Goal: Task Accomplishment & Management: Manage account settings

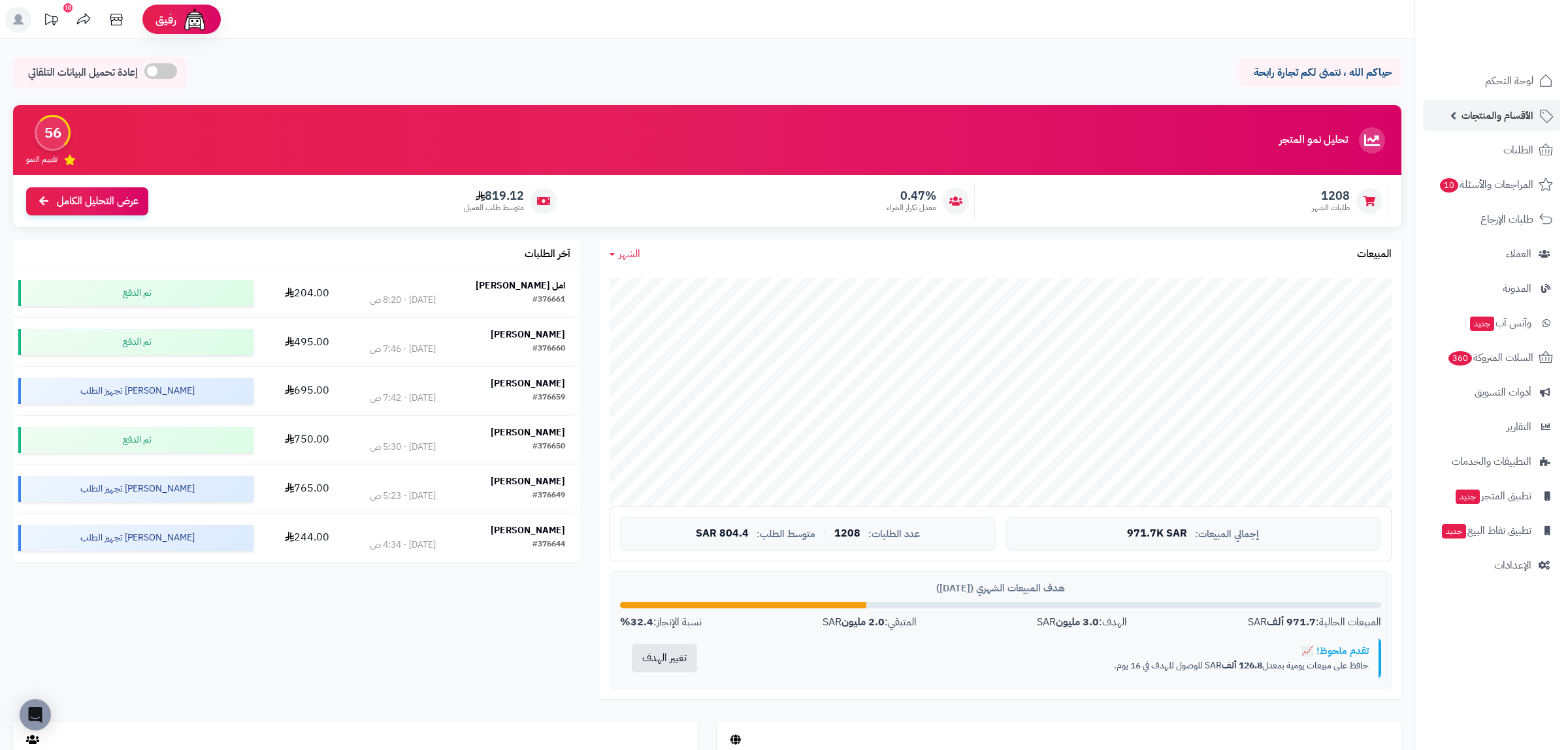
drag, startPoint x: 1505, startPoint y: 111, endPoint x: 1502, endPoint y: 118, distance: 7.6
click at [1503, 111] on span "الأقسام والمنتجات" at bounding box center [1498, 116] width 72 height 18
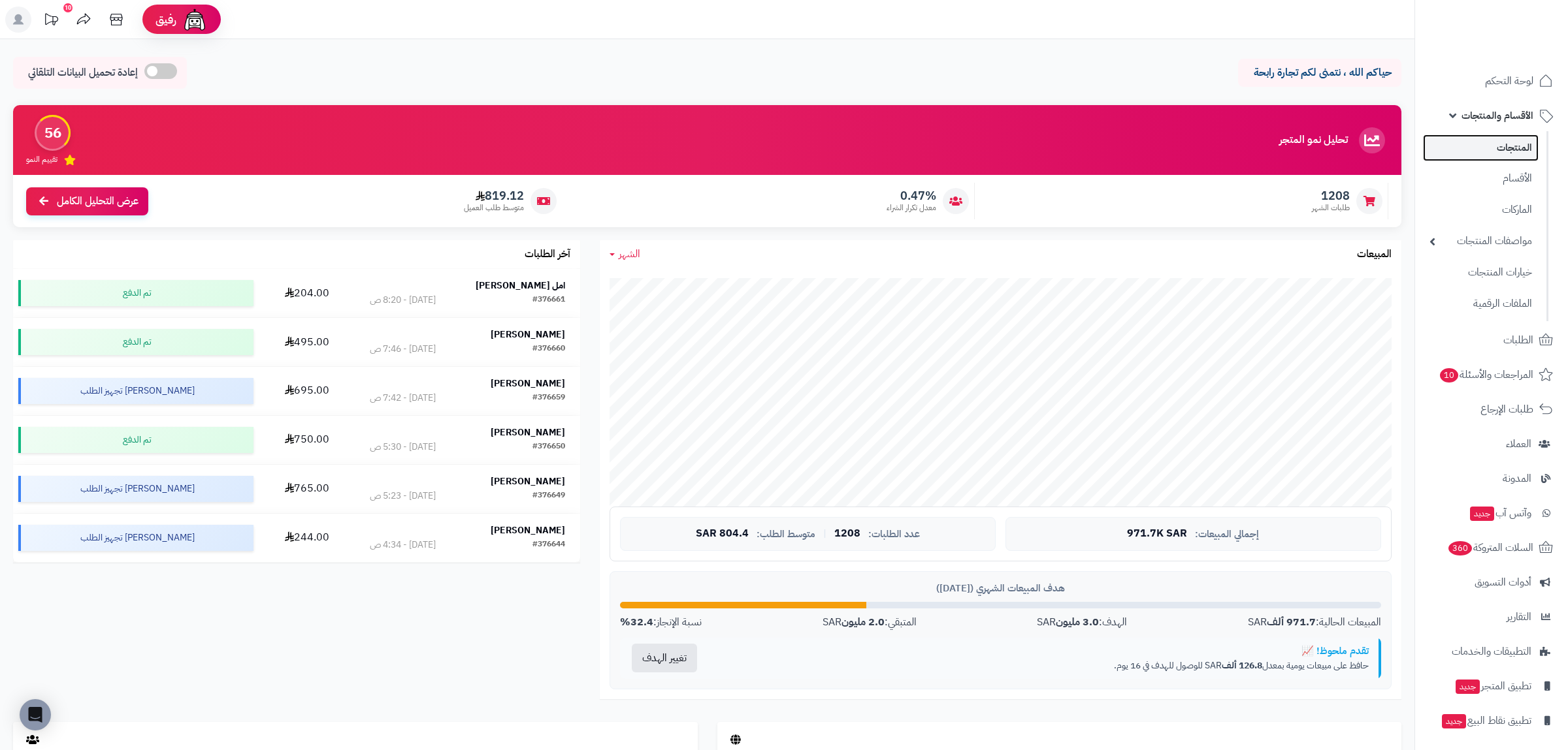
click at [1515, 155] on link "المنتجات" at bounding box center [1481, 148] width 116 height 27
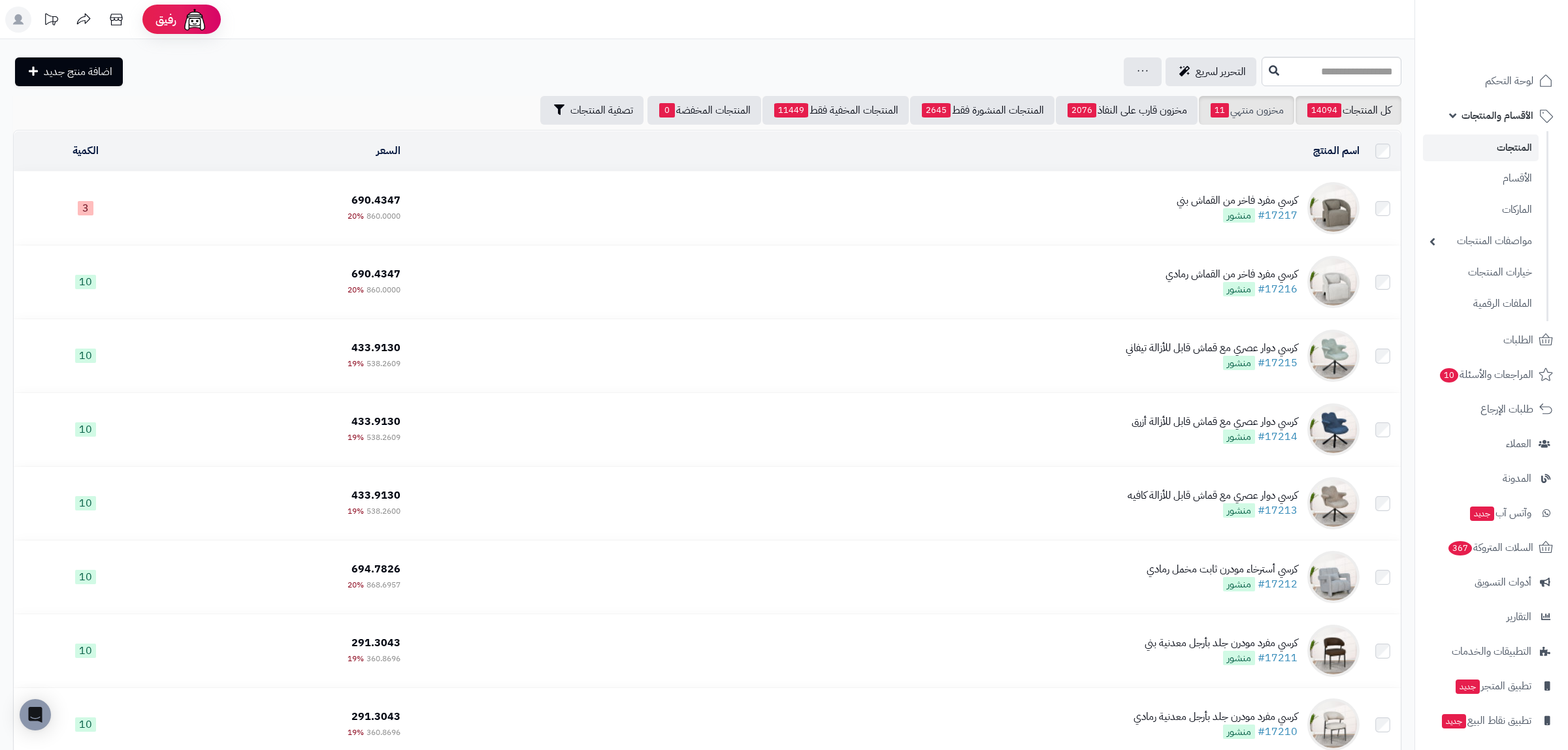
click at [1227, 97] on div "**********" at bounding box center [708, 513] width 1415 height 947
click at [1229, 101] on link "مخزون منتهي 11" at bounding box center [1247, 110] width 96 height 29
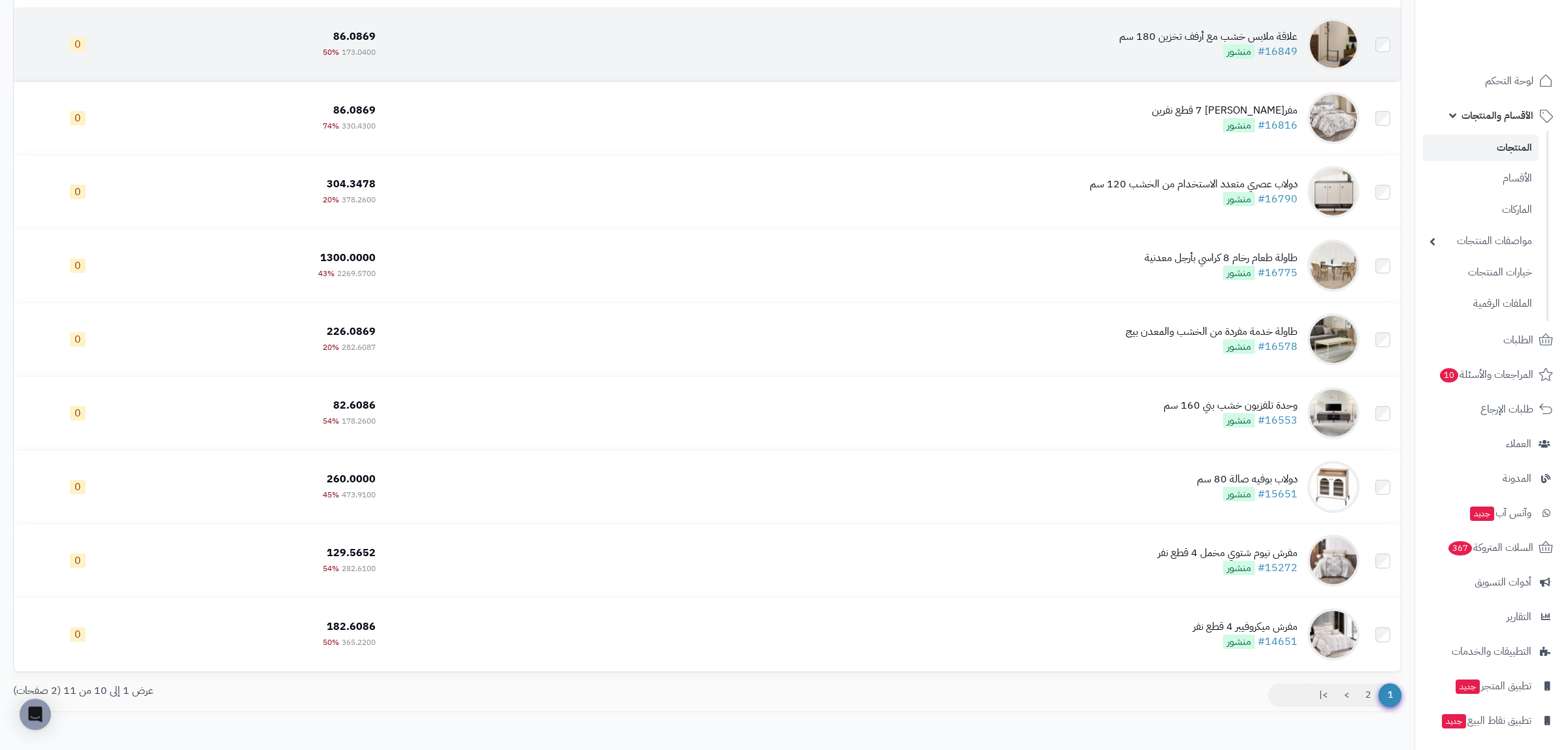
scroll to position [304, 0]
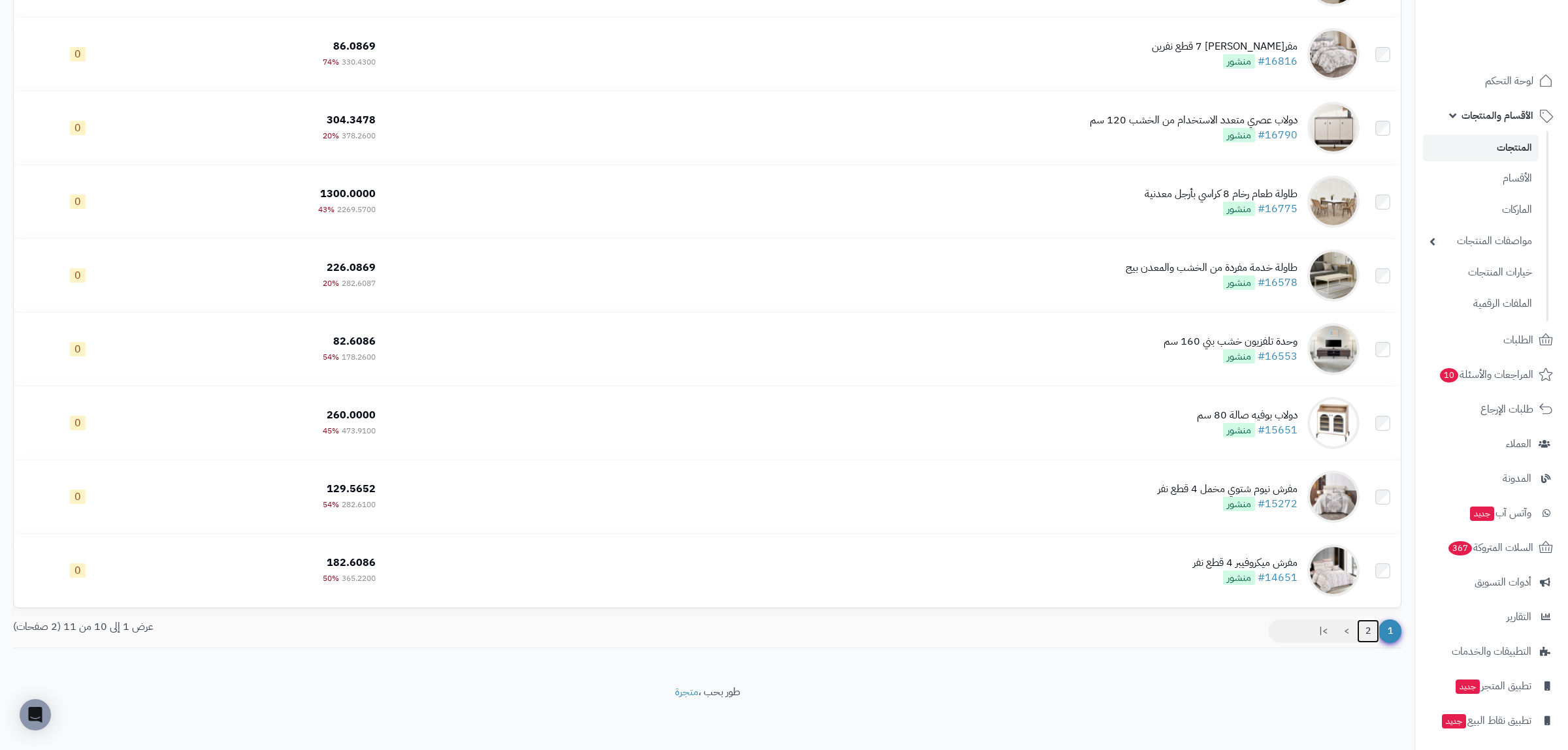
click at [1365, 637] on link "2" at bounding box center [1368, 632] width 22 height 24
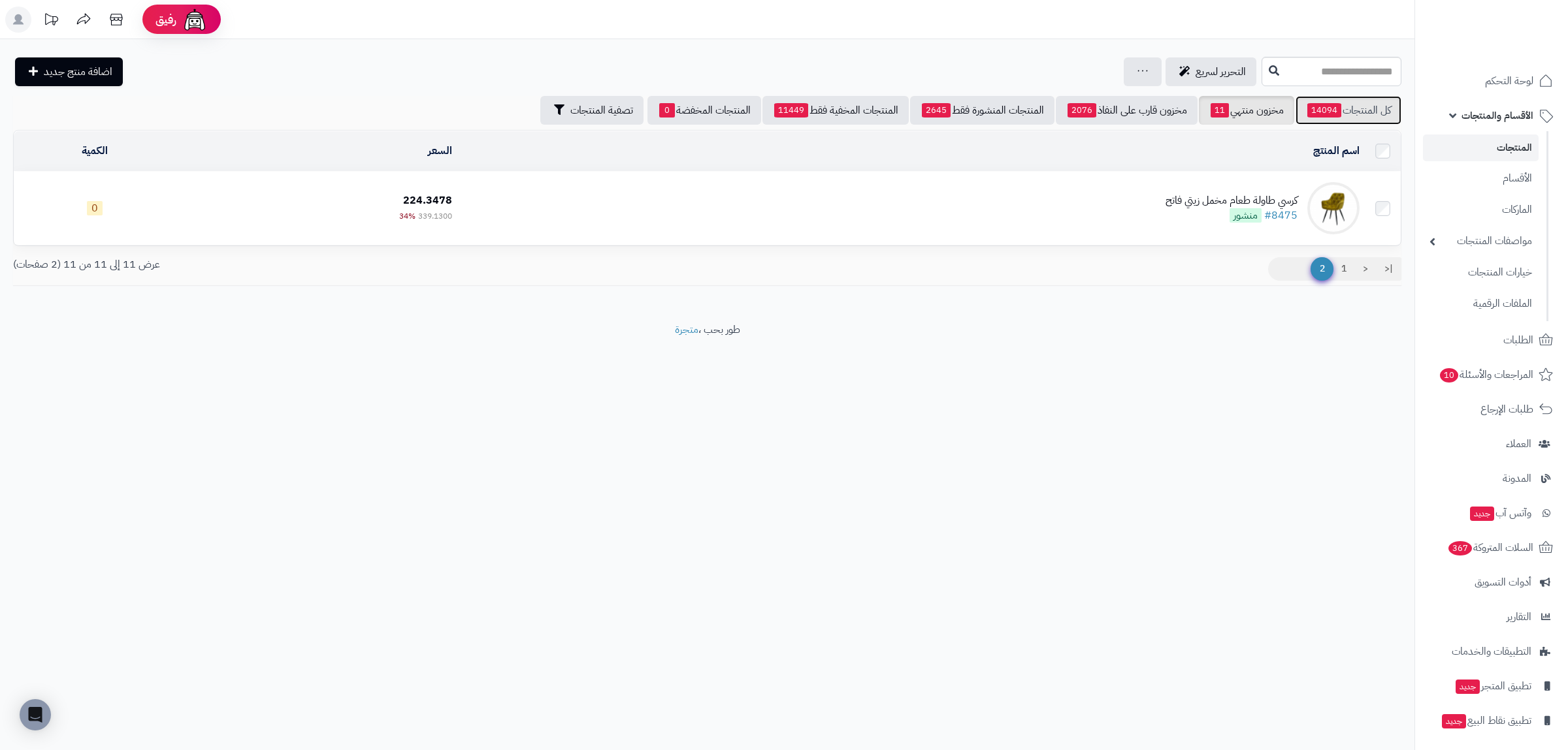
click at [1362, 110] on link "كل المنتجات 14094" at bounding box center [1349, 110] width 106 height 29
